Goal: Download file/media

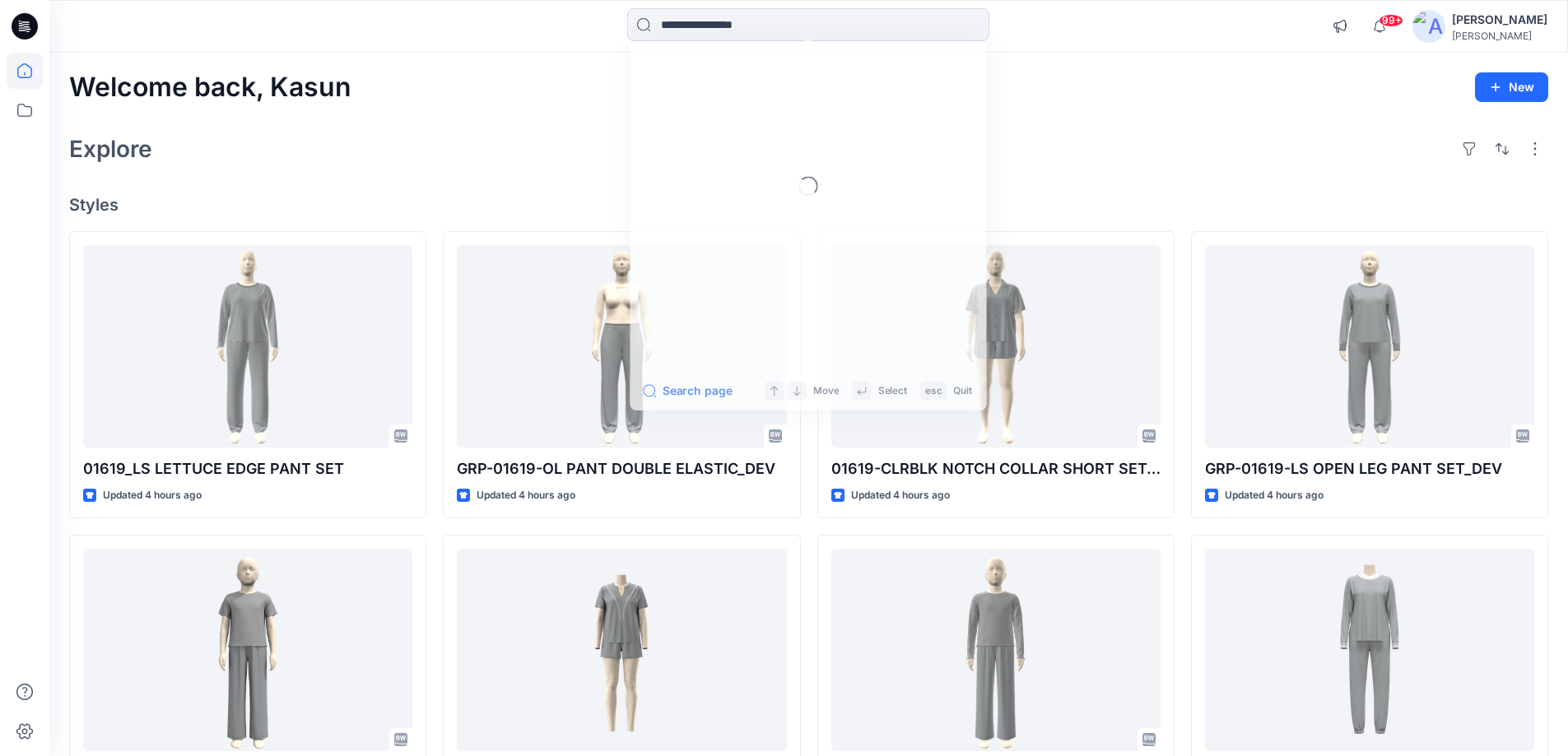
click at [716, 21] on input at bounding box center [809, 24] width 362 height 33
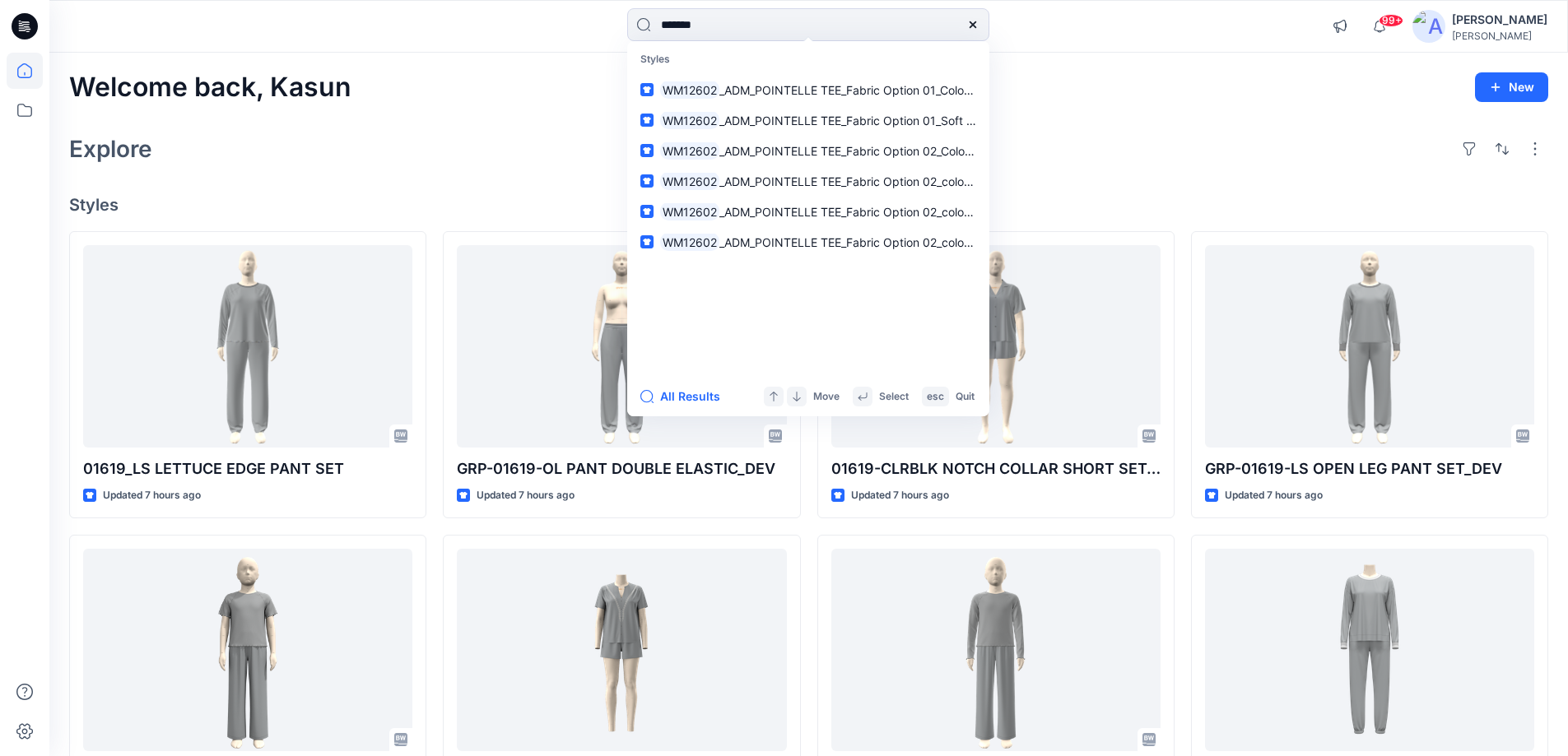
type input "*******"
click at [966, 28] on div at bounding box center [972, 24] width 33 height 33
click at [790, 30] on input "*******" at bounding box center [809, 24] width 362 height 33
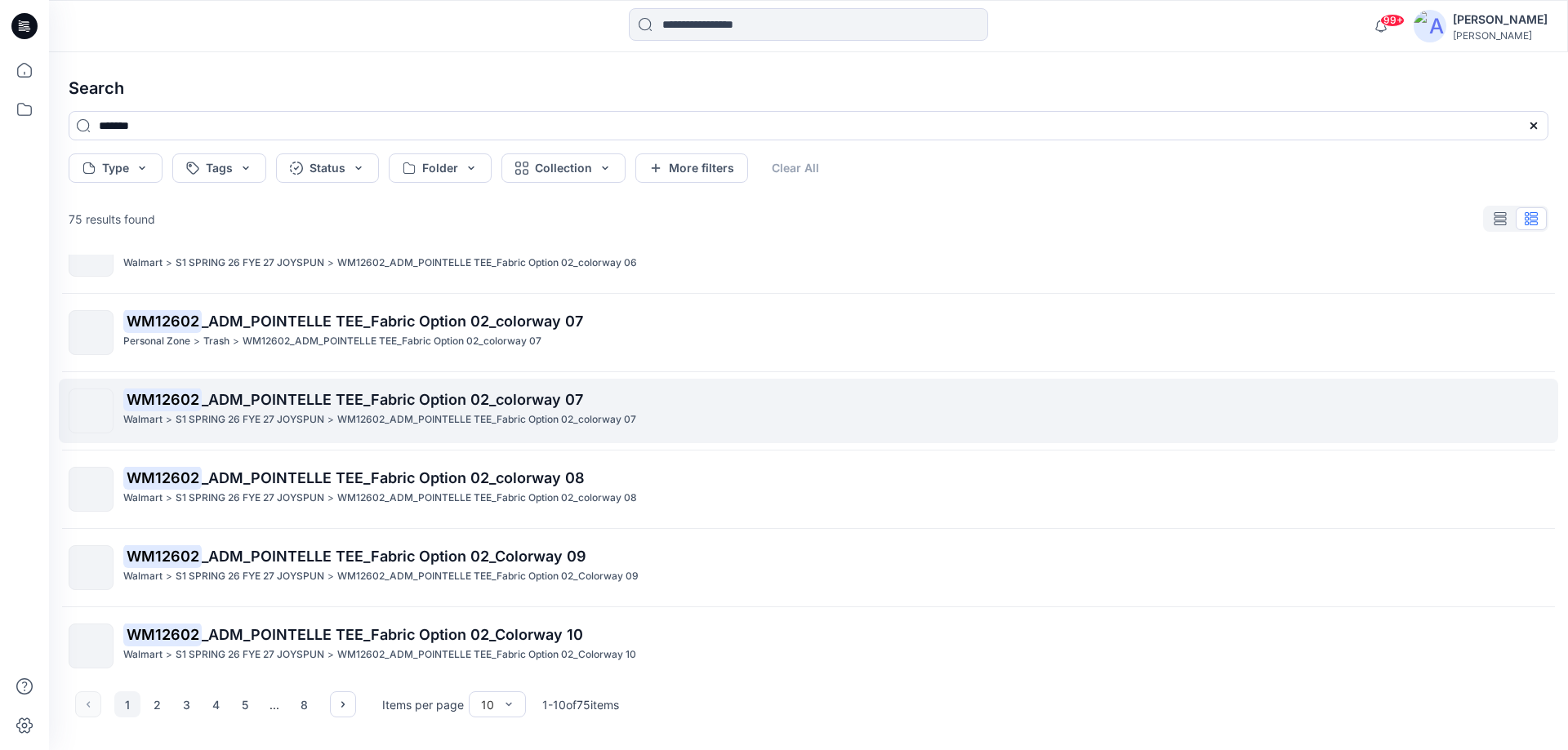
scroll to position [367, 0]
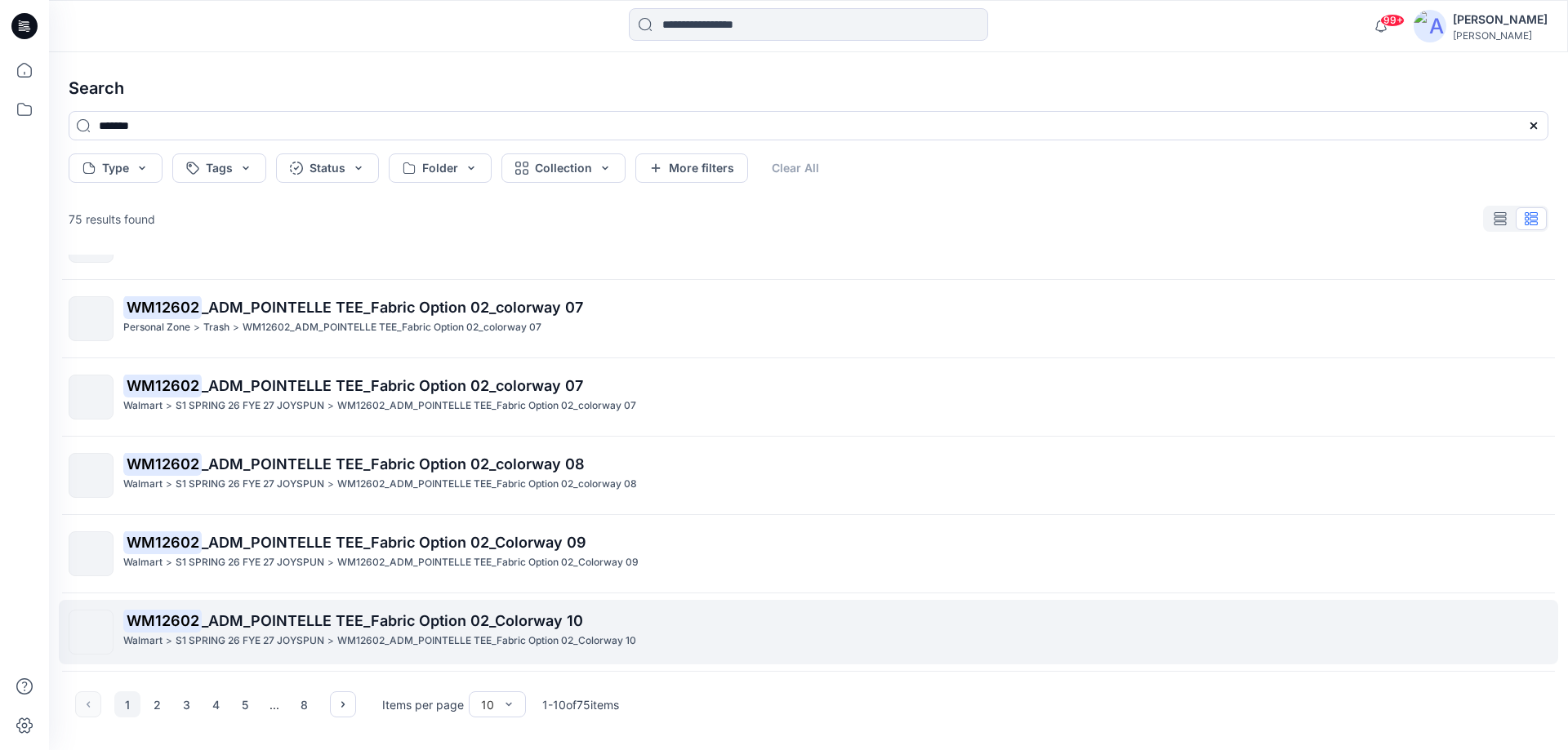
click at [515, 632] on p "WM12602 _ADM_POINTELLE TEE_Fabric Option 02_Colorway 10" at bounding box center [835, 622] width 1424 height 23
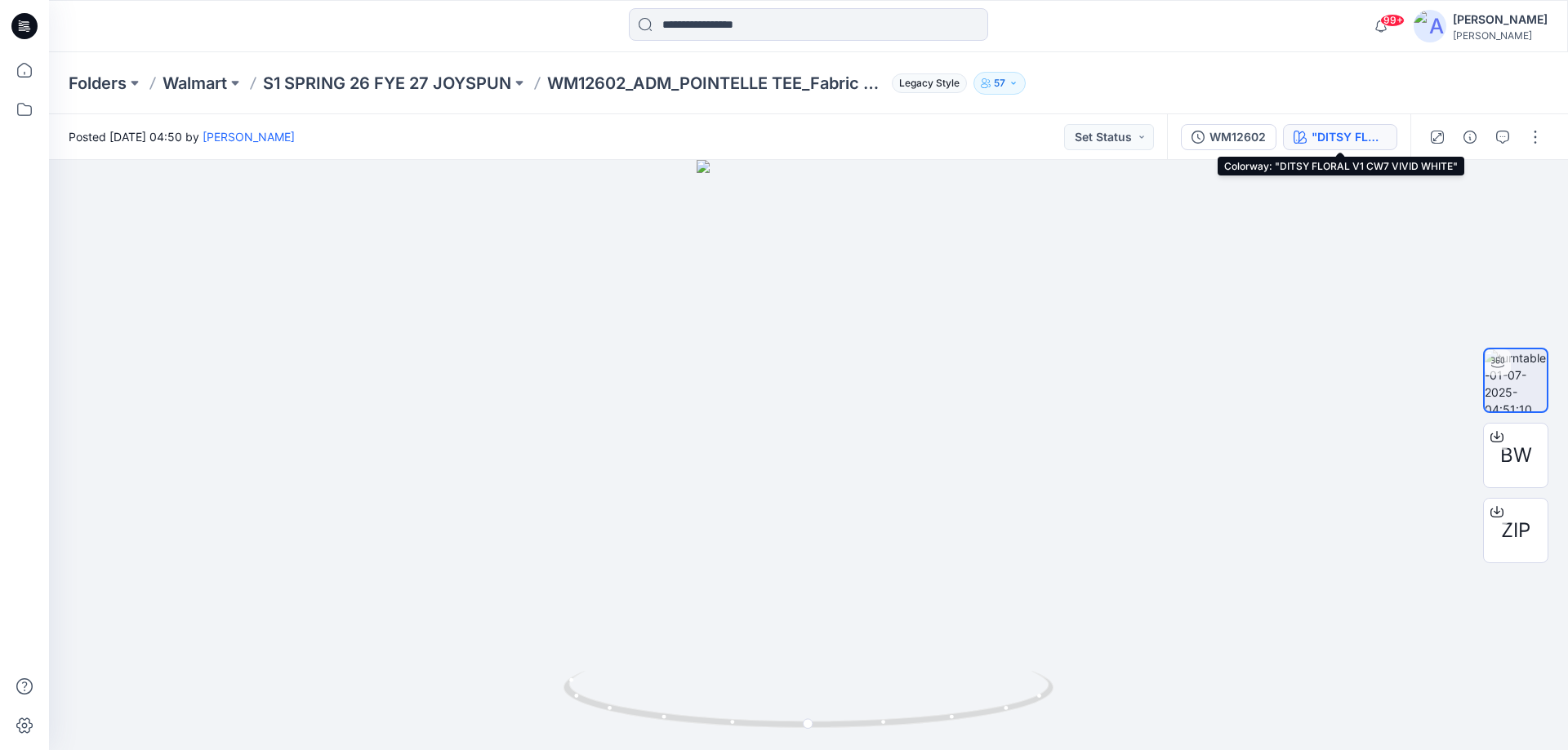
click at [1334, 137] on div ""DITSY FLORAL V1 CW7 VIVID WHITE"" at bounding box center [1349, 137] width 75 height 18
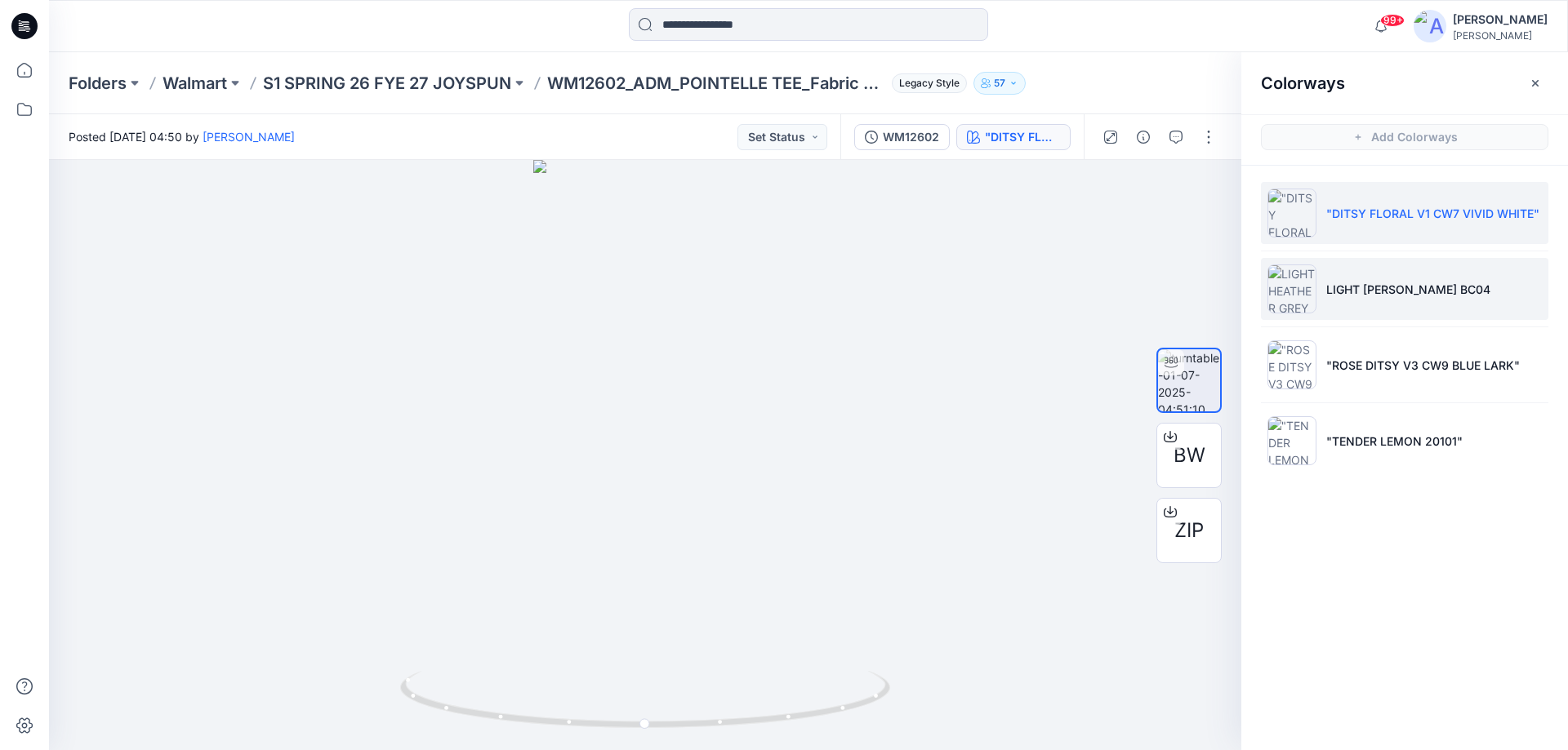
click at [1377, 286] on p "LIGHT [PERSON_NAME] BC04" at bounding box center [1408, 289] width 164 height 17
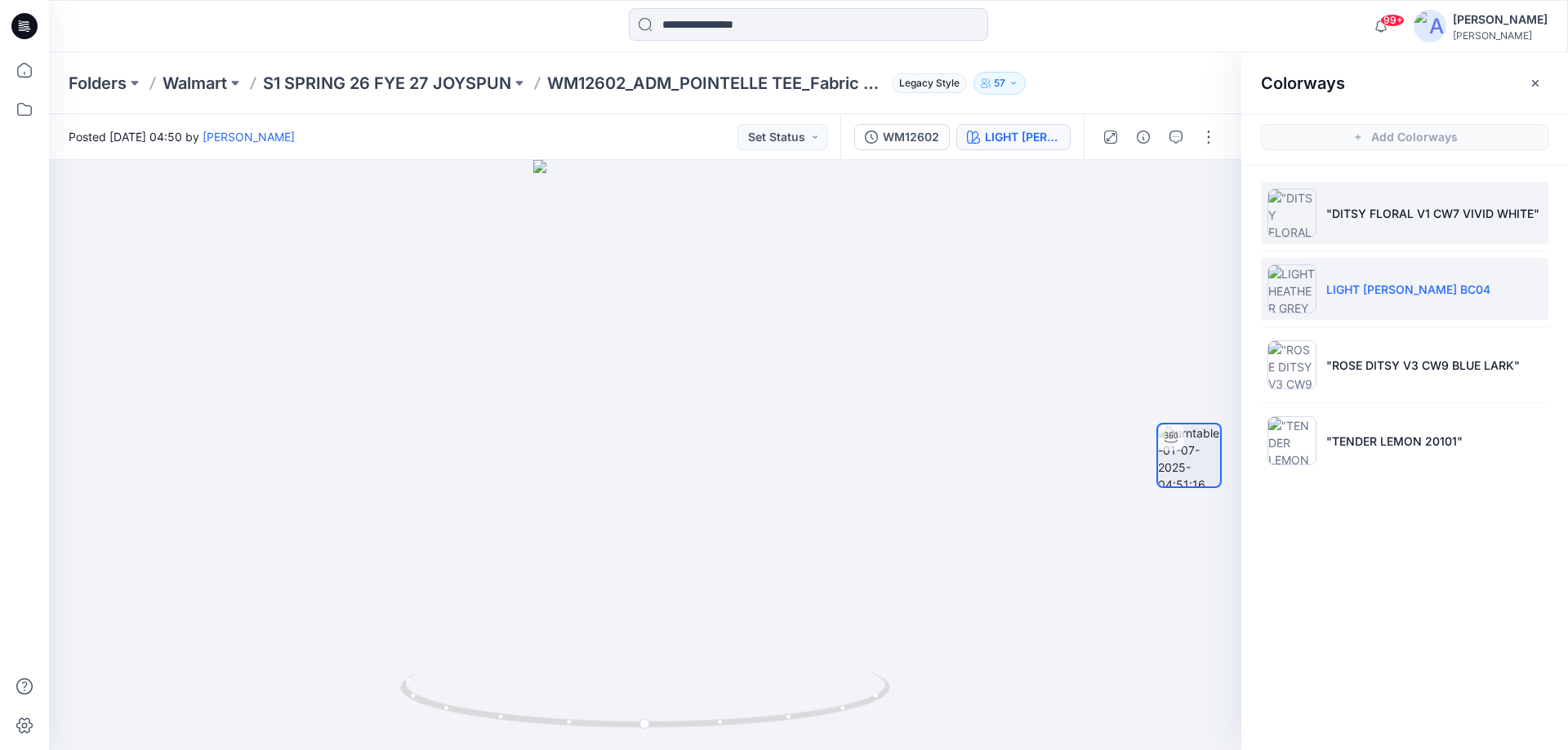
click at [1370, 208] on p ""DITSY FLORAL V1 CW7 VIVID WHITE"" at bounding box center [1432, 214] width 213 height 17
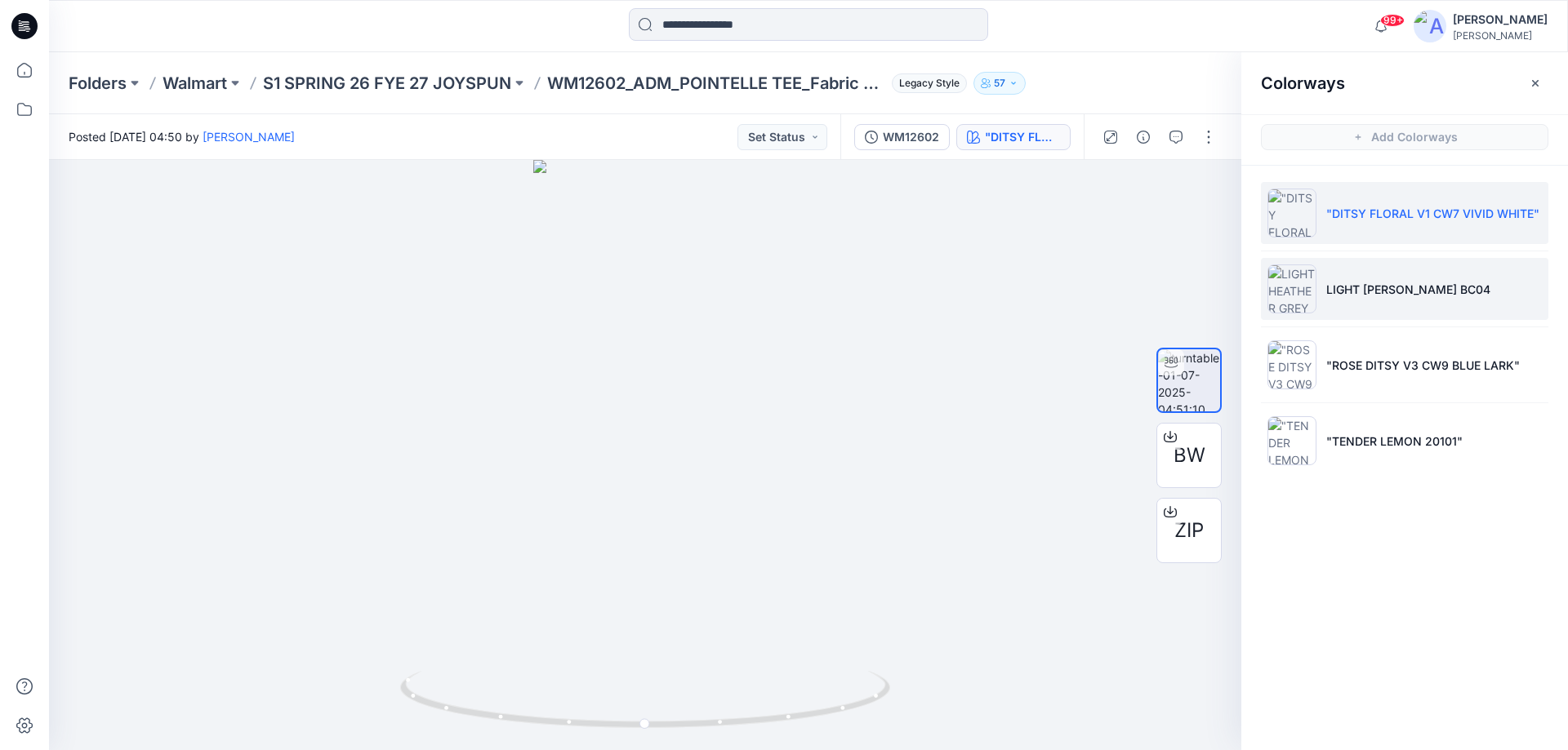
click at [1391, 276] on li "LIGHT [PERSON_NAME] BC04" at bounding box center [1404, 289] width 287 height 62
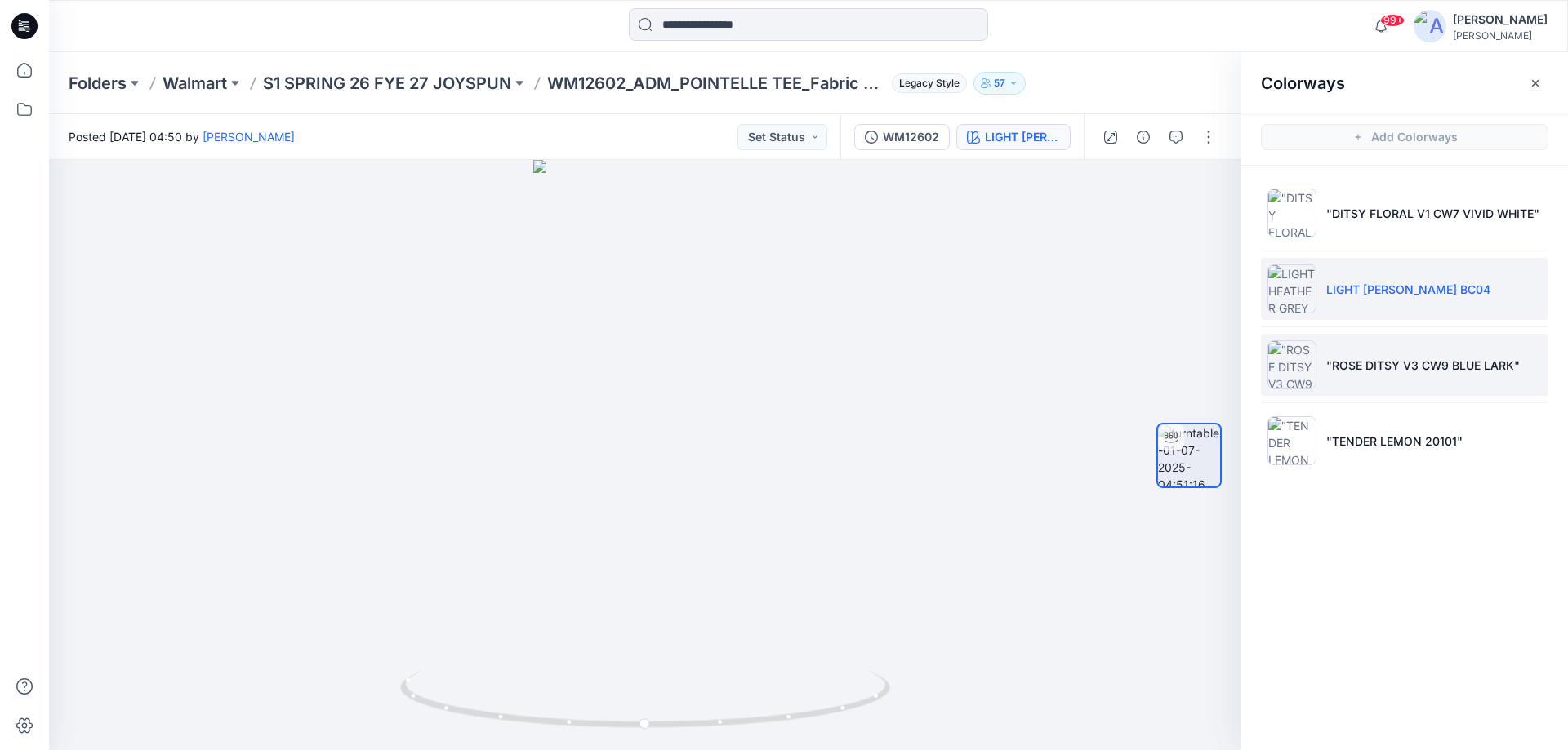
click at [1383, 363] on p ""ROSE DITSY V3 CW9 BLUE LARK"" at bounding box center [1423, 365] width 194 height 17
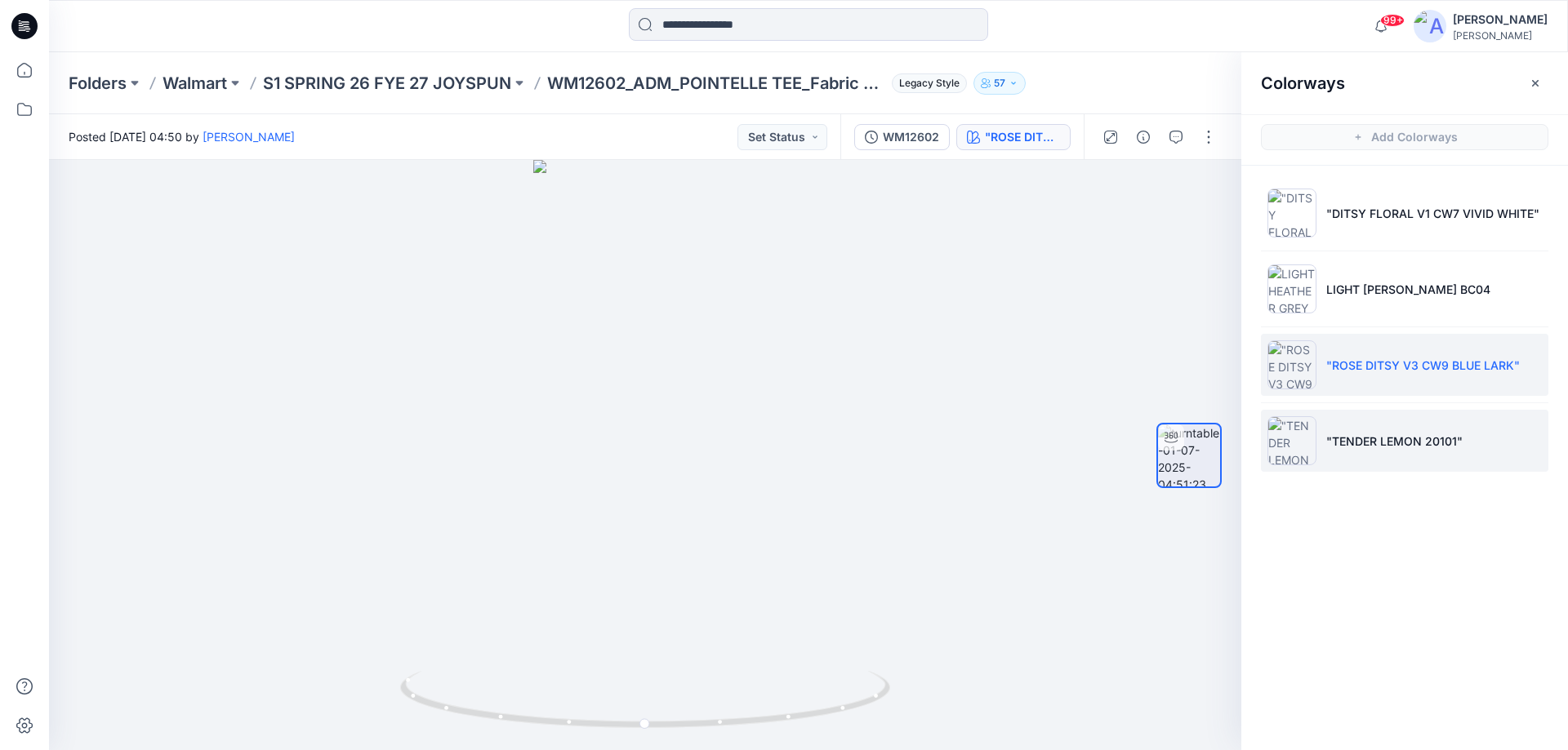
click at [1389, 440] on p ""TENDER LEMON 20101"" at bounding box center [1394, 441] width 137 height 17
click at [1376, 354] on li ""ROSE DITSY V3 CW9 BLUE LARK"" at bounding box center [1404, 364] width 287 height 62
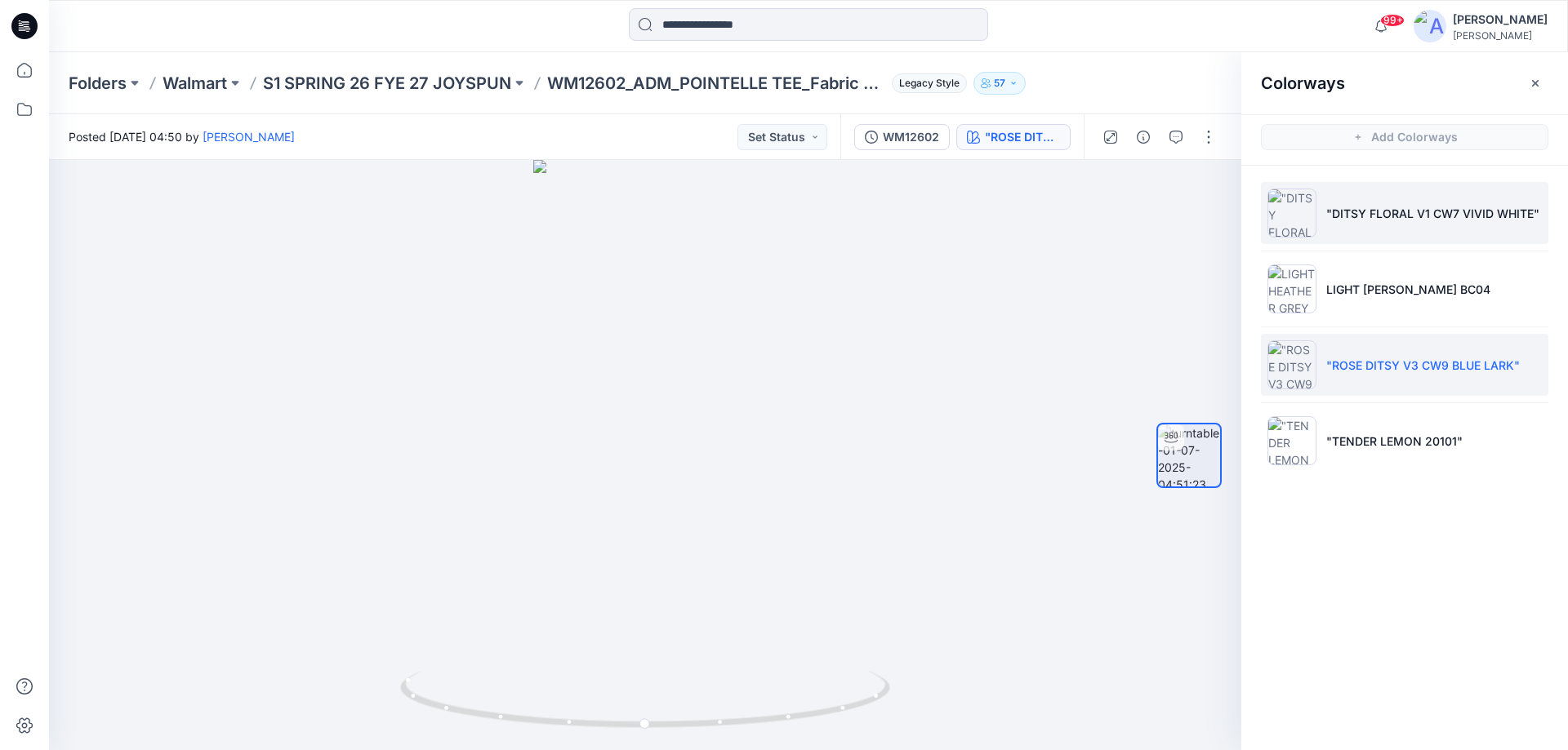
click at [1360, 213] on p ""DITSY FLORAL V1 CW7 VIVID WHITE"" at bounding box center [1432, 214] width 213 height 17
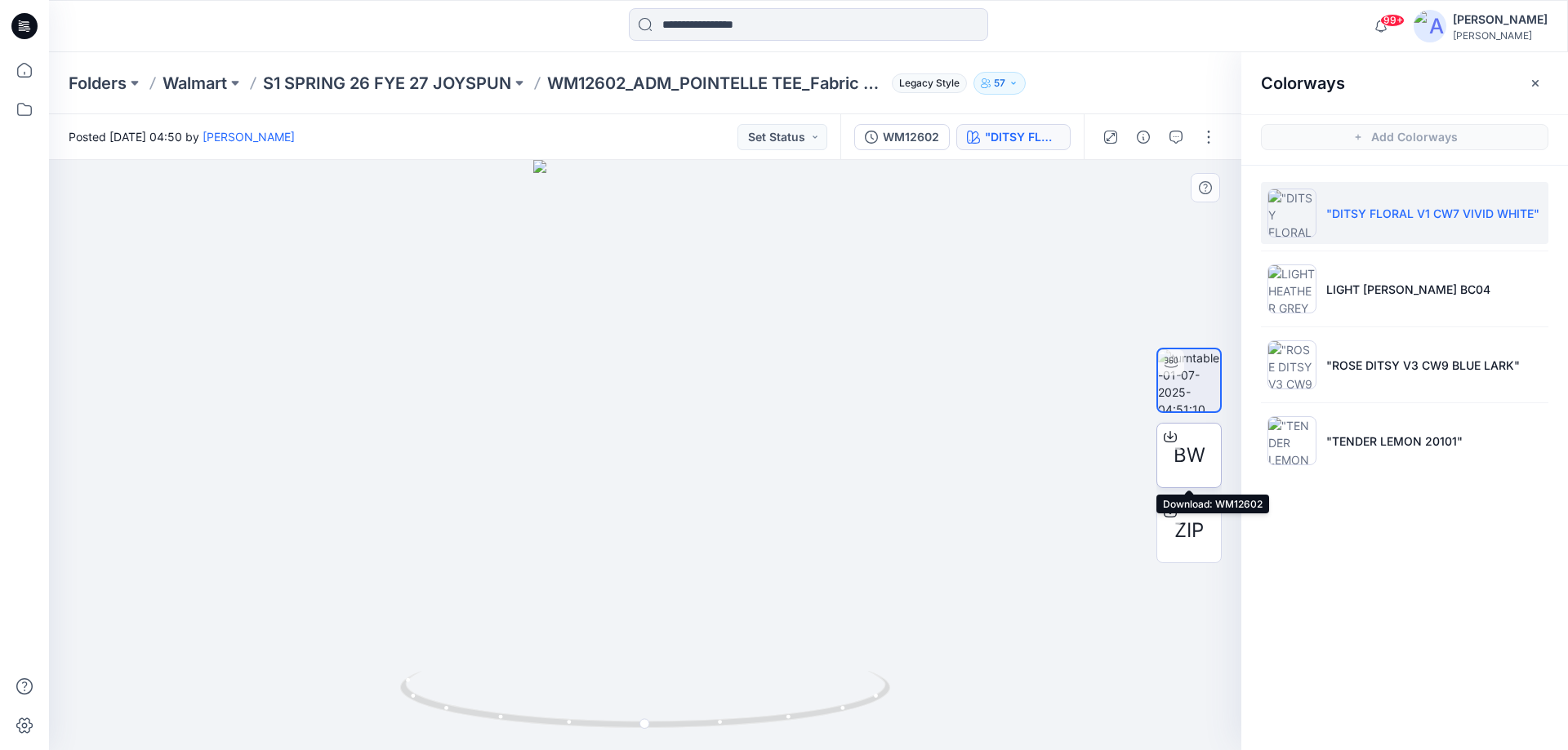
click at [1171, 436] on icon at bounding box center [1170, 437] width 13 height 13
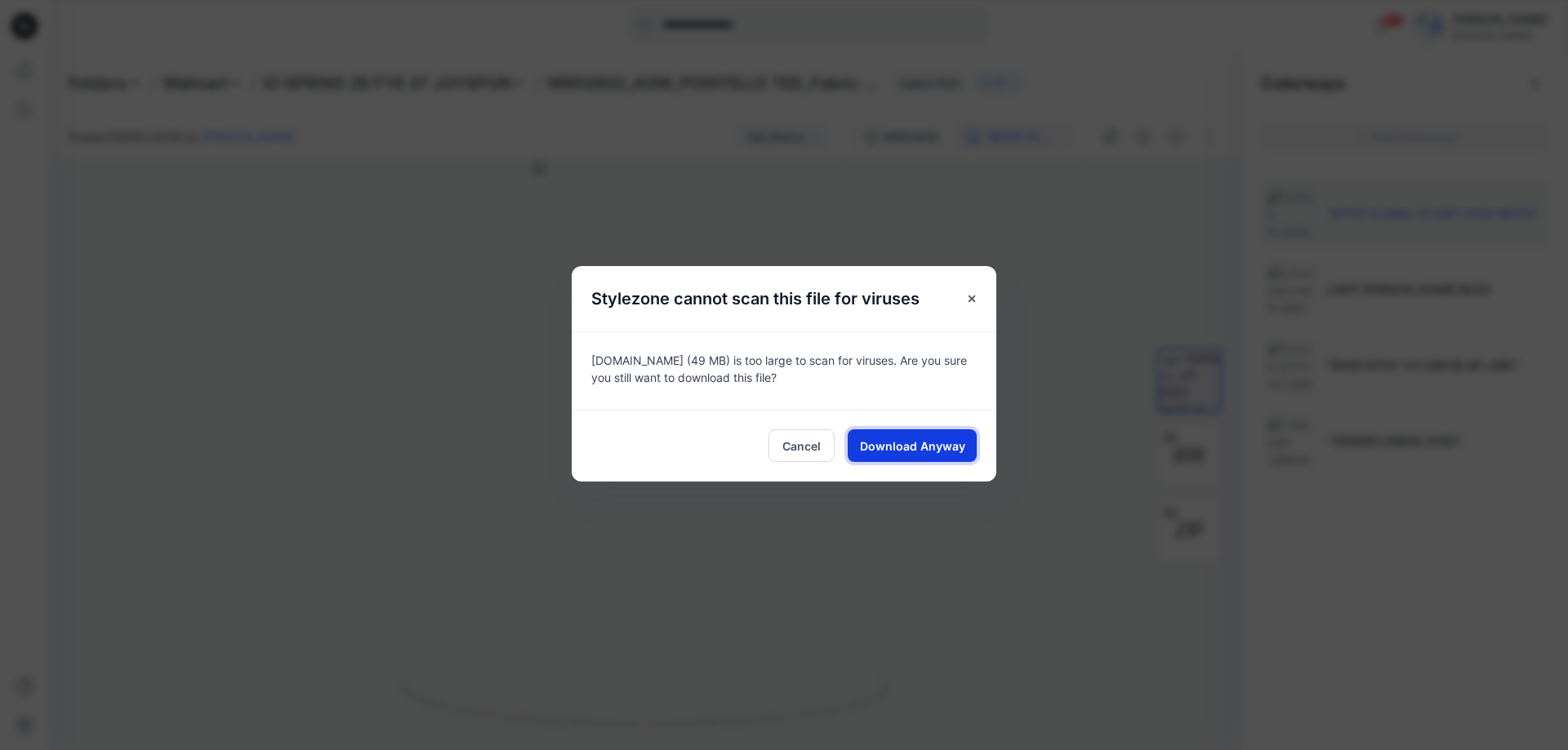
click at [951, 442] on span "Download Anyway" at bounding box center [912, 446] width 105 height 17
